Goal: Entertainment & Leisure: Consume media (video, audio)

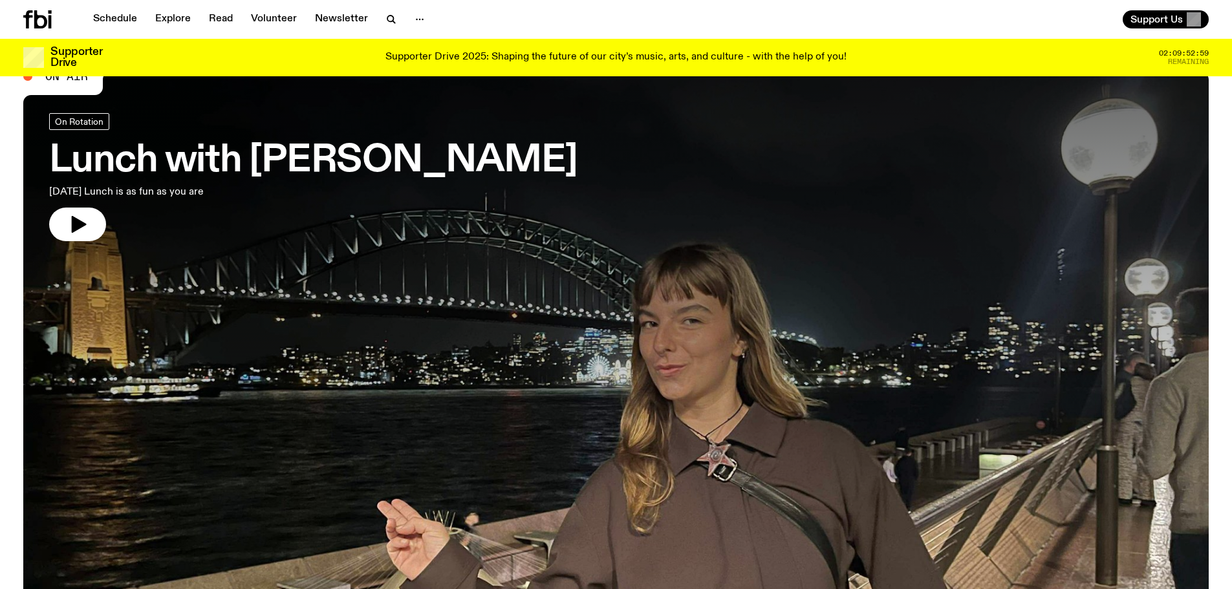
scroll to position [65, 0]
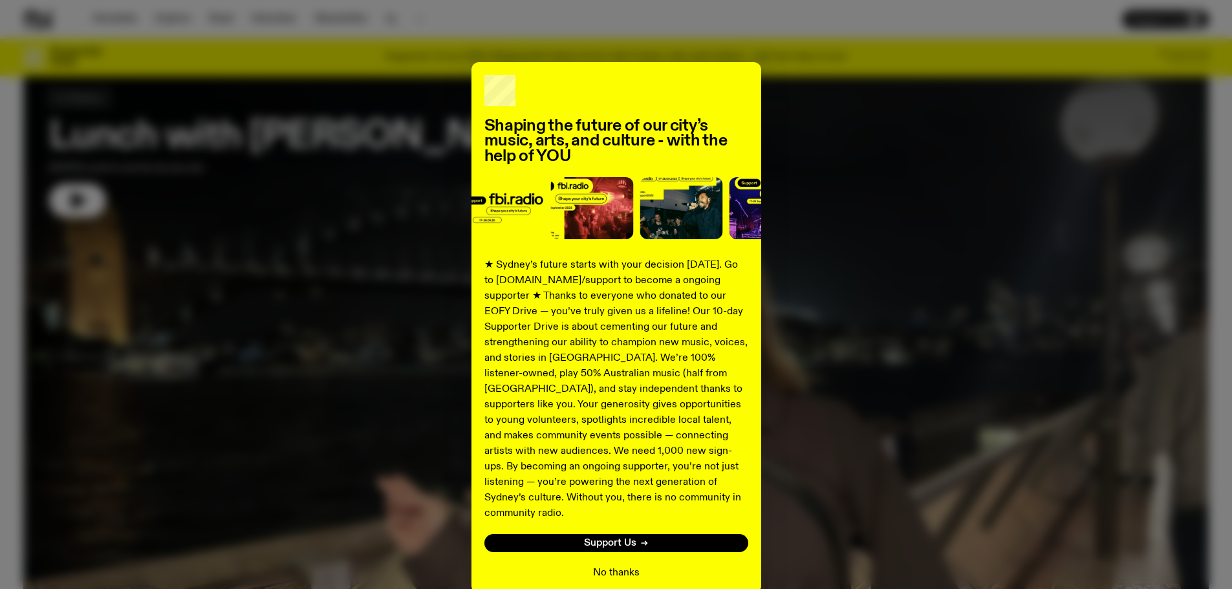
click at [600, 565] on button "No thanks" at bounding box center [616, 573] width 47 height 16
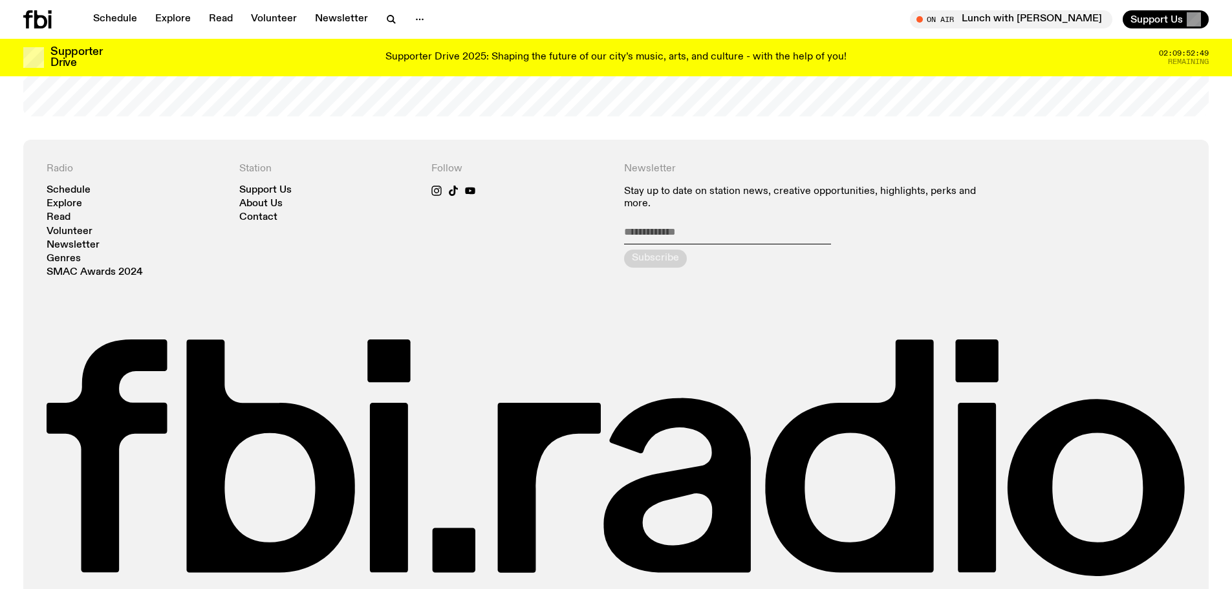
scroll to position [3145, 0]
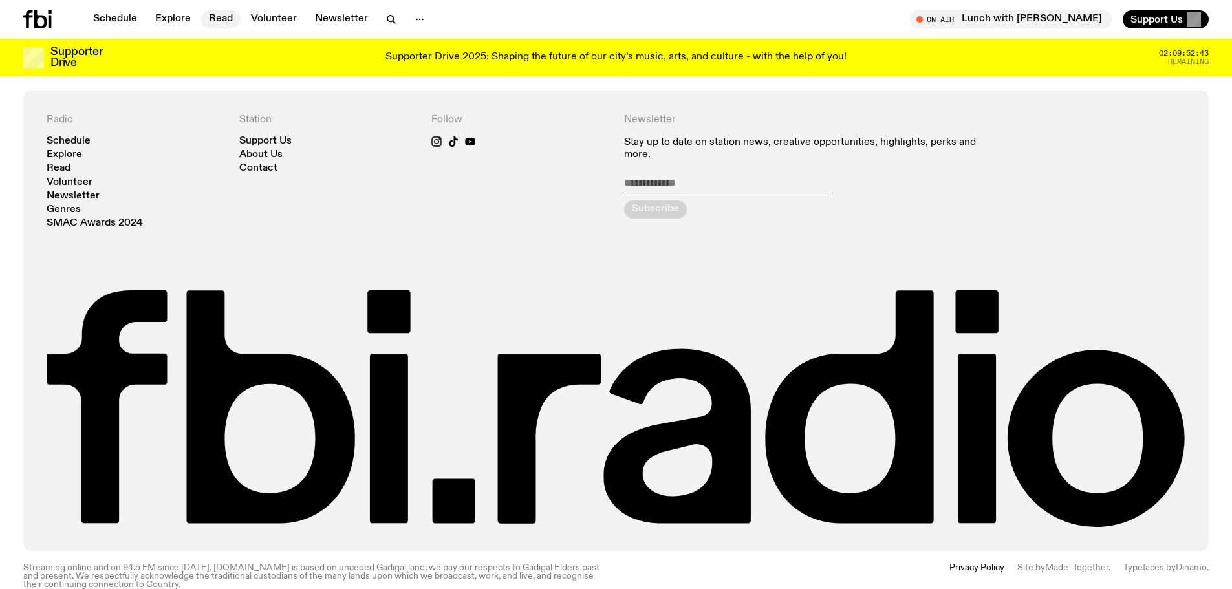
click at [225, 17] on link "Read" at bounding box center [220, 19] width 39 height 18
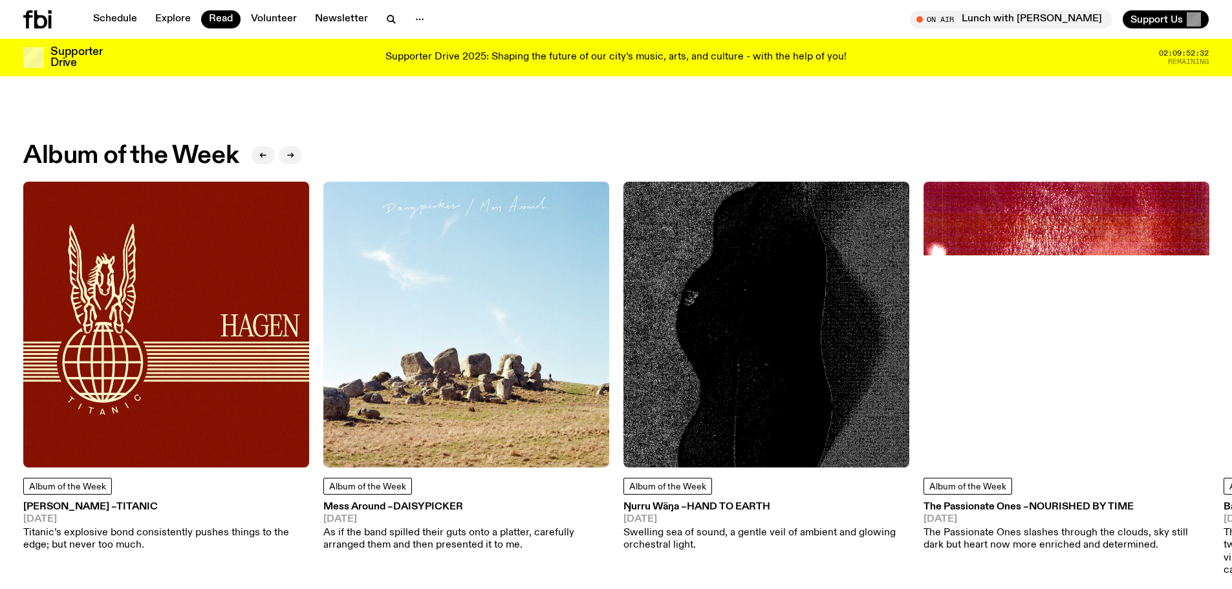
scroll to position [513, 0]
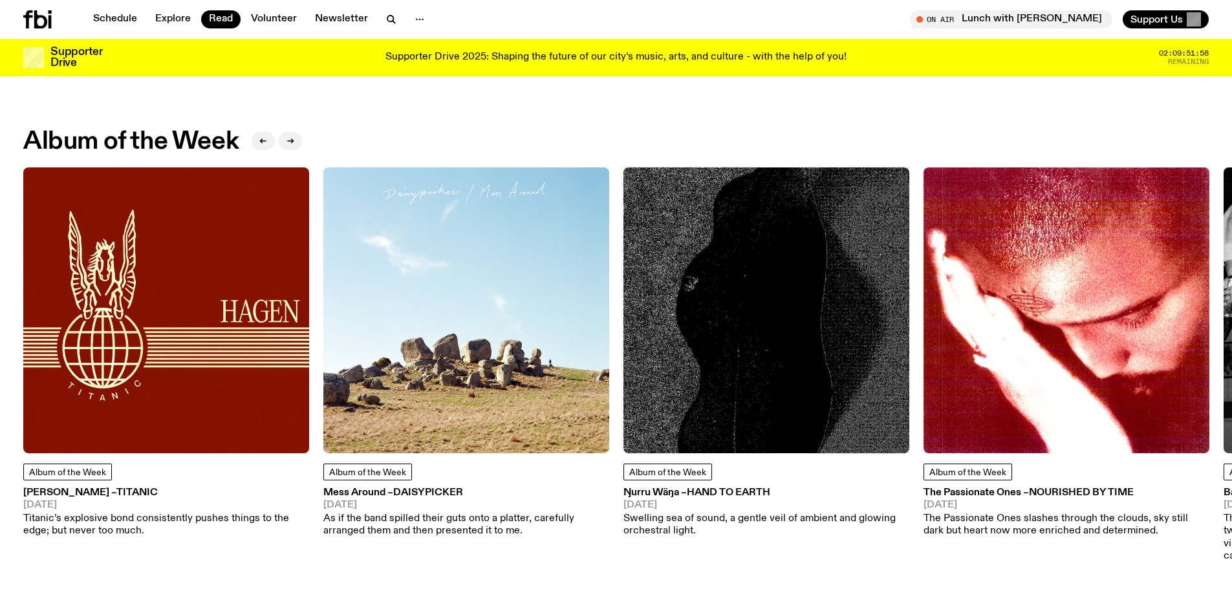
click at [1142, 115] on div "Features Features SYDCITY: fbi.radio Long Weekend Fundraiser 03.09.25 On Sale N…" at bounding box center [616, 352] width 1232 height 1505
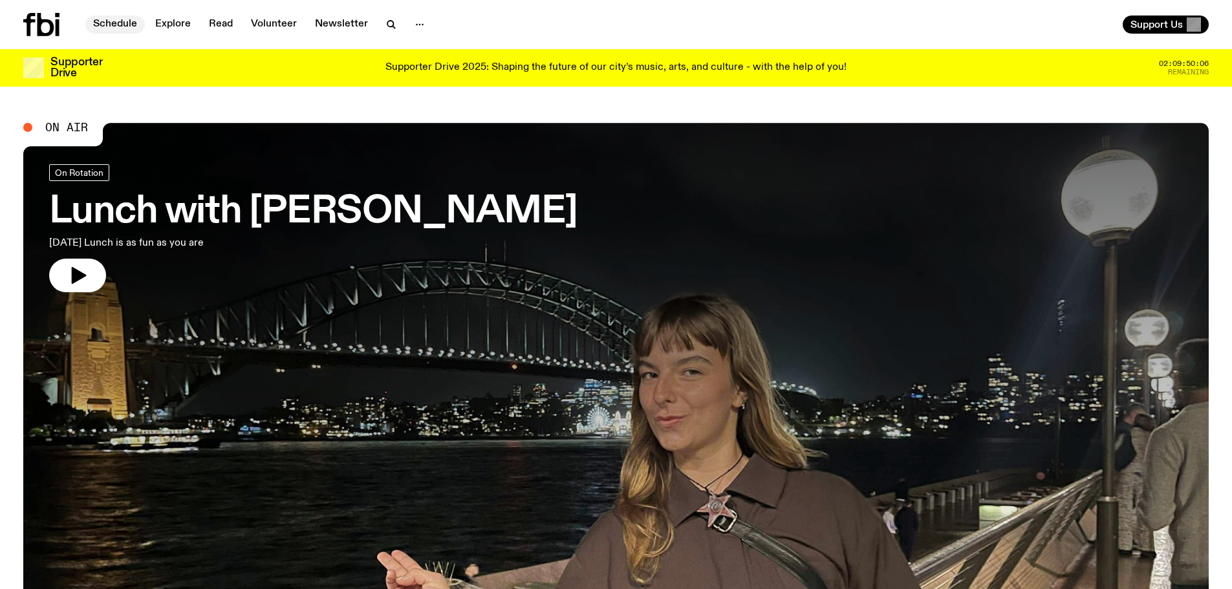
click at [130, 22] on link "Schedule" at bounding box center [115, 25] width 60 height 18
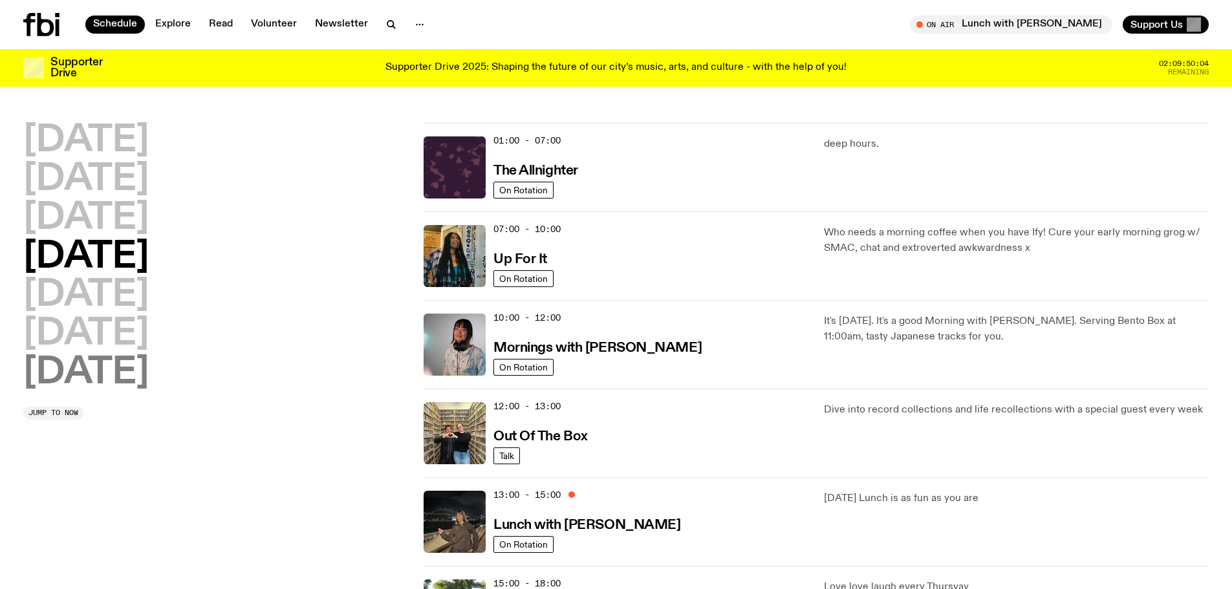
click at [116, 370] on h2 "[DATE]" at bounding box center [86, 373] width 126 height 36
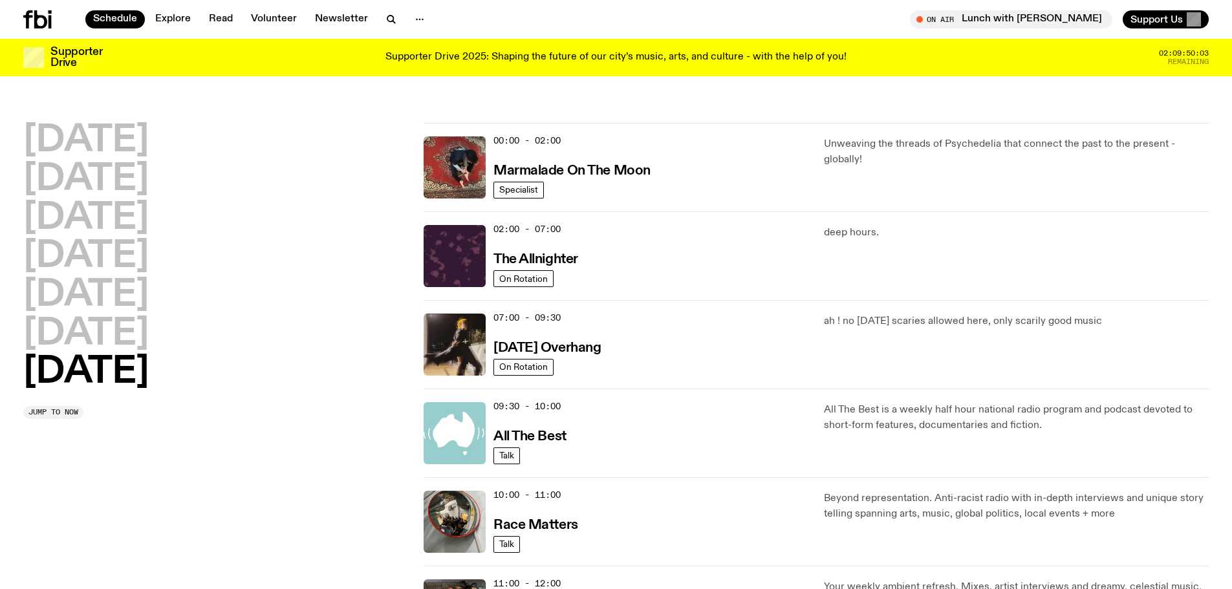
scroll to position [36, 0]
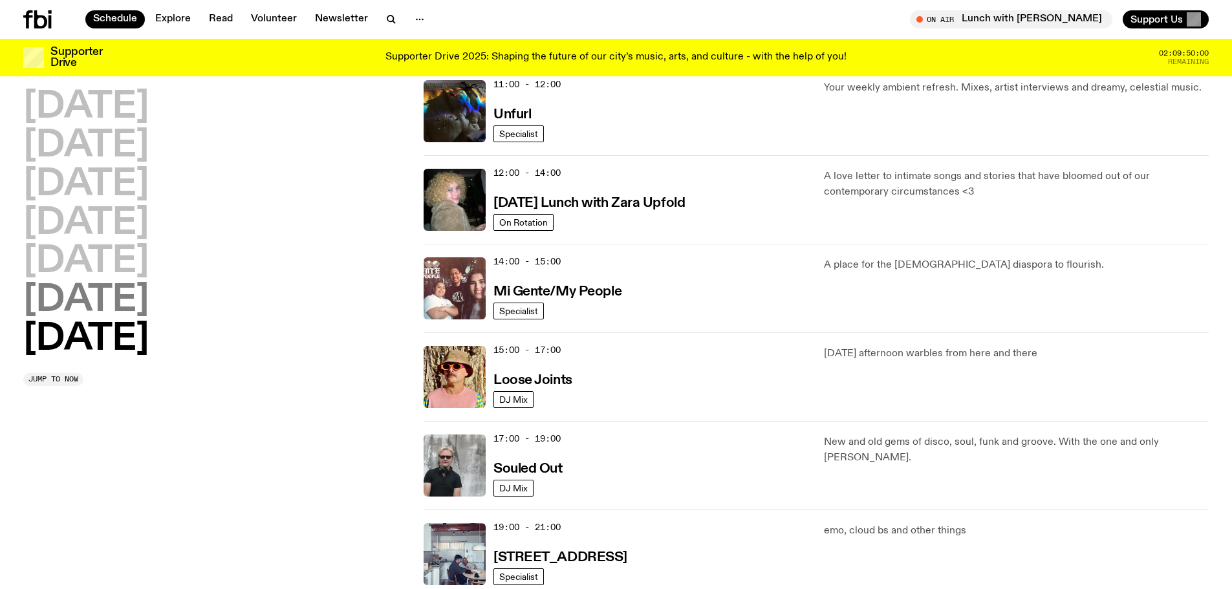
click at [94, 297] on h2 "[DATE]" at bounding box center [86, 301] width 126 height 36
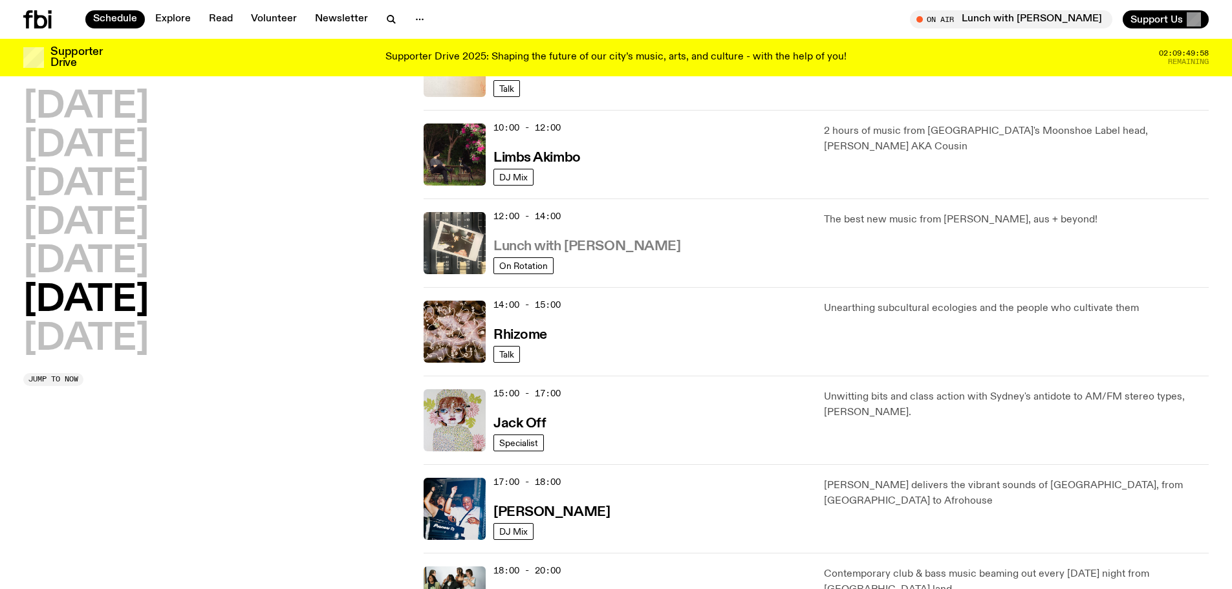
scroll to position [360, 0]
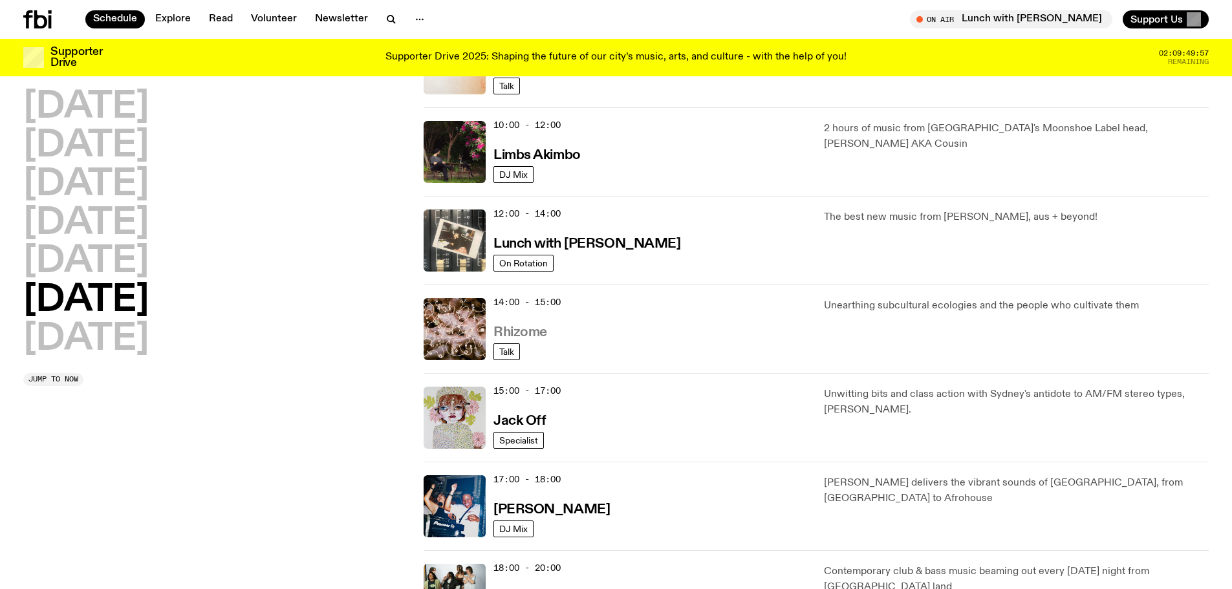
click at [507, 333] on h3 "Rhizome" at bounding box center [521, 333] width 54 height 14
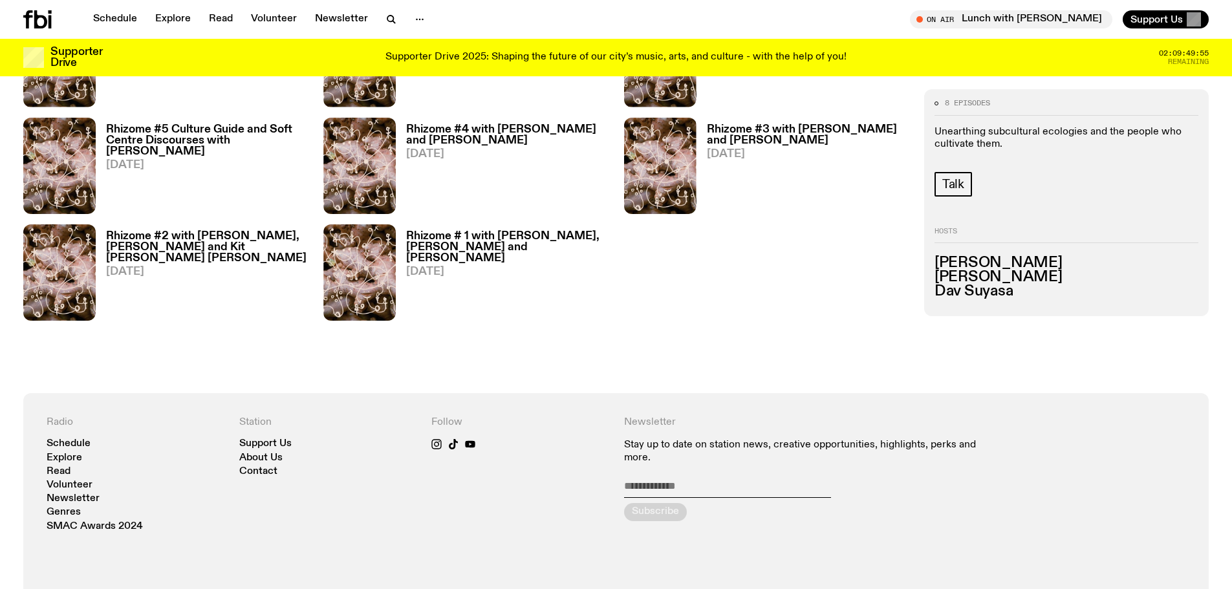
scroll to position [769, 0]
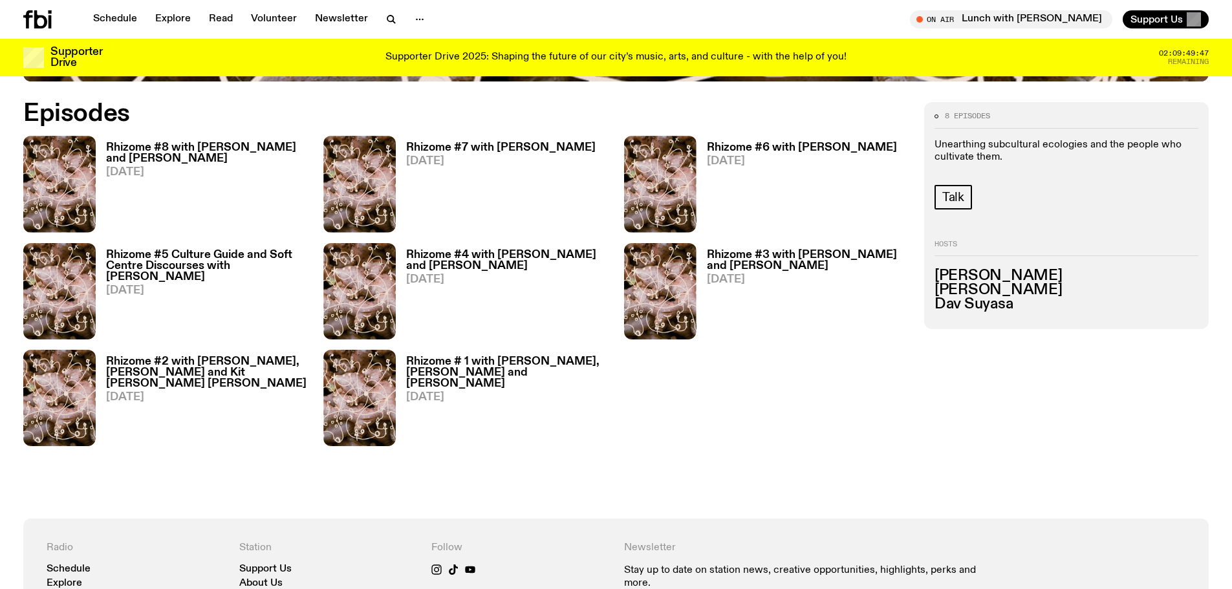
click at [814, 146] on h3 "Rhizome #6 with [PERSON_NAME]" at bounding box center [802, 147] width 190 height 11
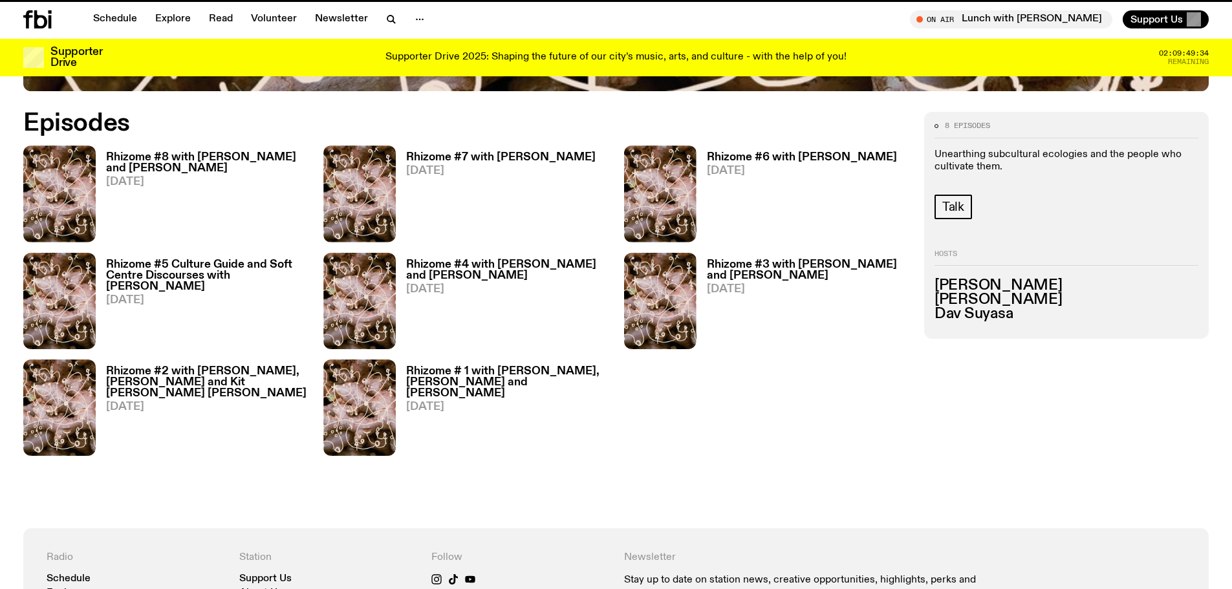
scroll to position [759, 0]
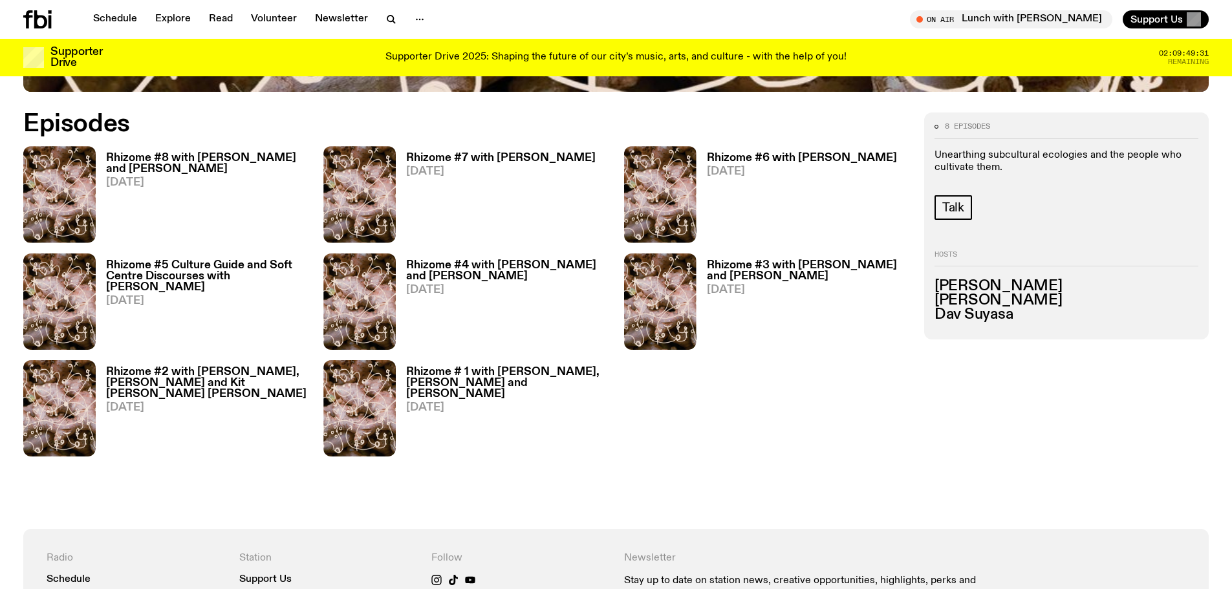
click at [166, 156] on h3 "Rhizome #8 with [PERSON_NAME] and [PERSON_NAME]" at bounding box center [207, 164] width 202 height 22
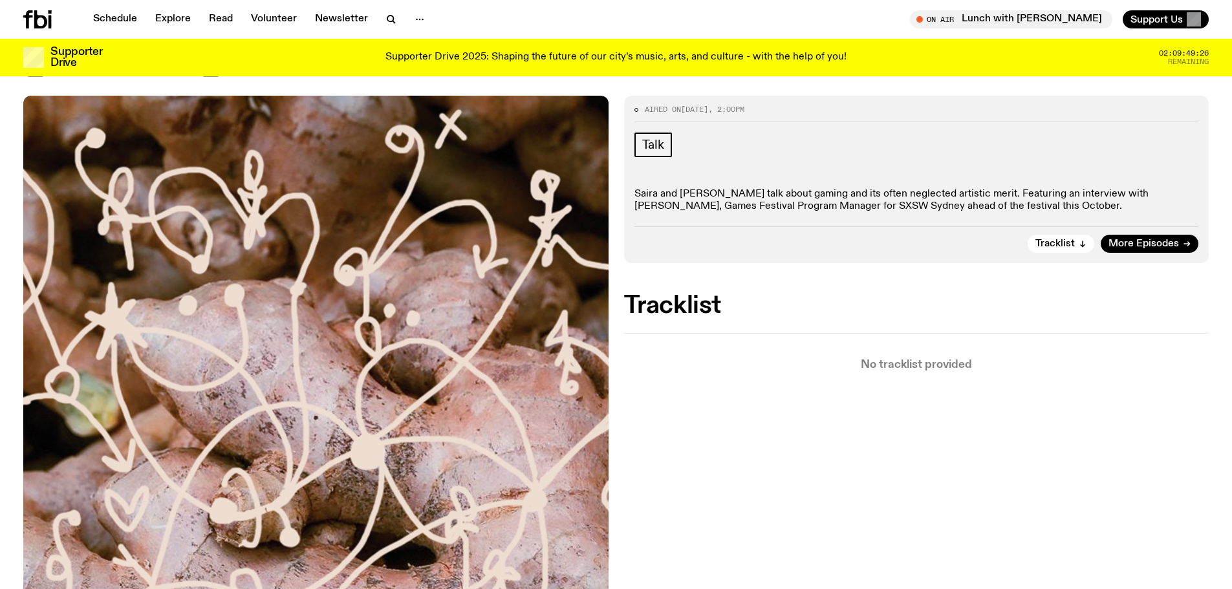
scroll to position [253, 0]
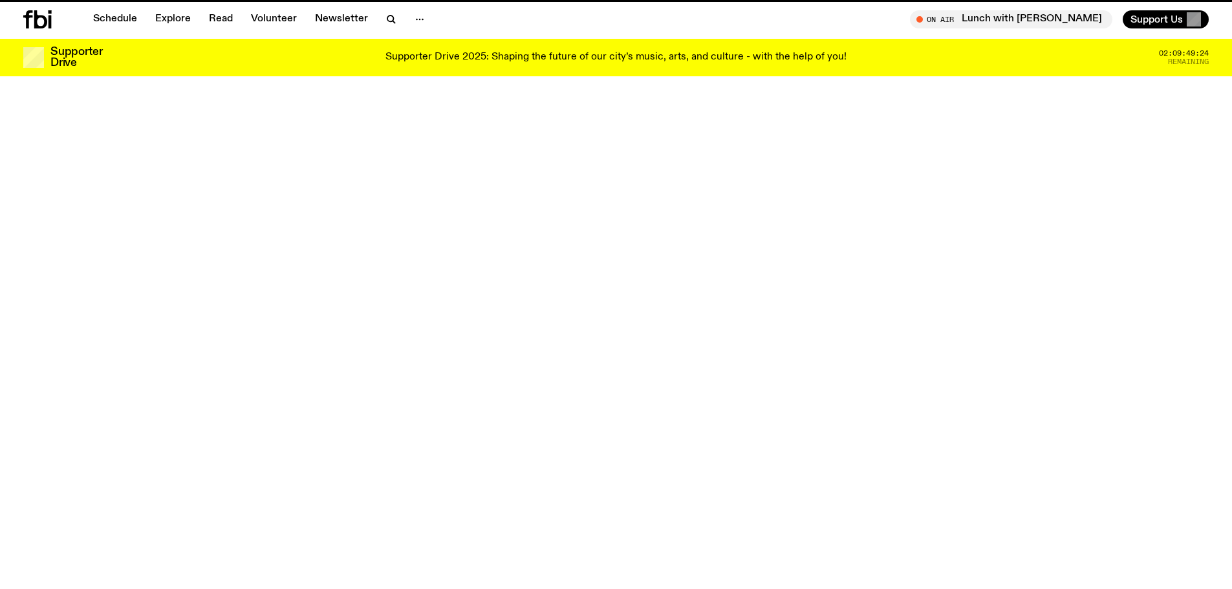
scroll to position [759, 0]
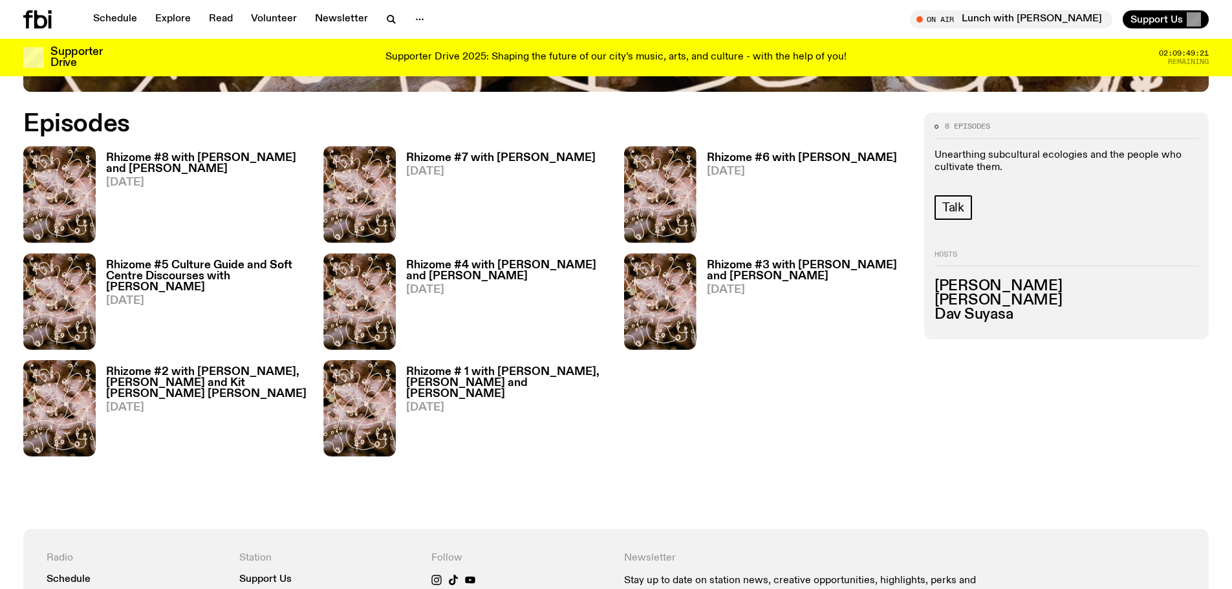
click at [193, 269] on h3 "Rhizome #5 Culture Guide and Soft Centre Discourses with [PERSON_NAME]" at bounding box center [207, 276] width 202 height 33
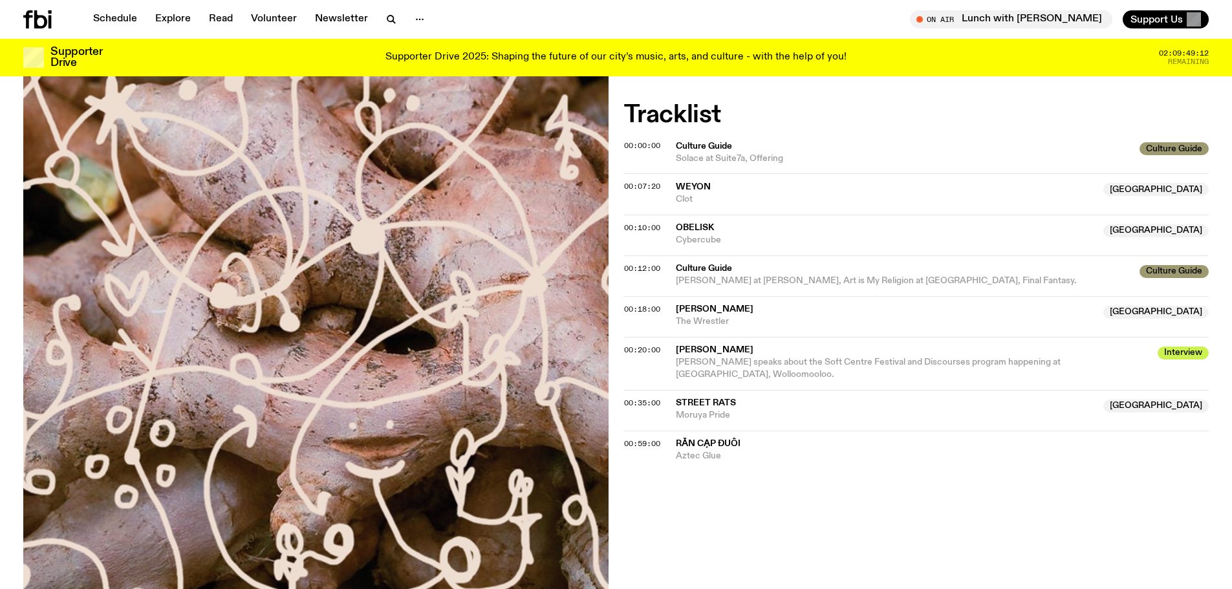
scroll to position [450, 0]
